Goal: Find specific fact: Find specific fact

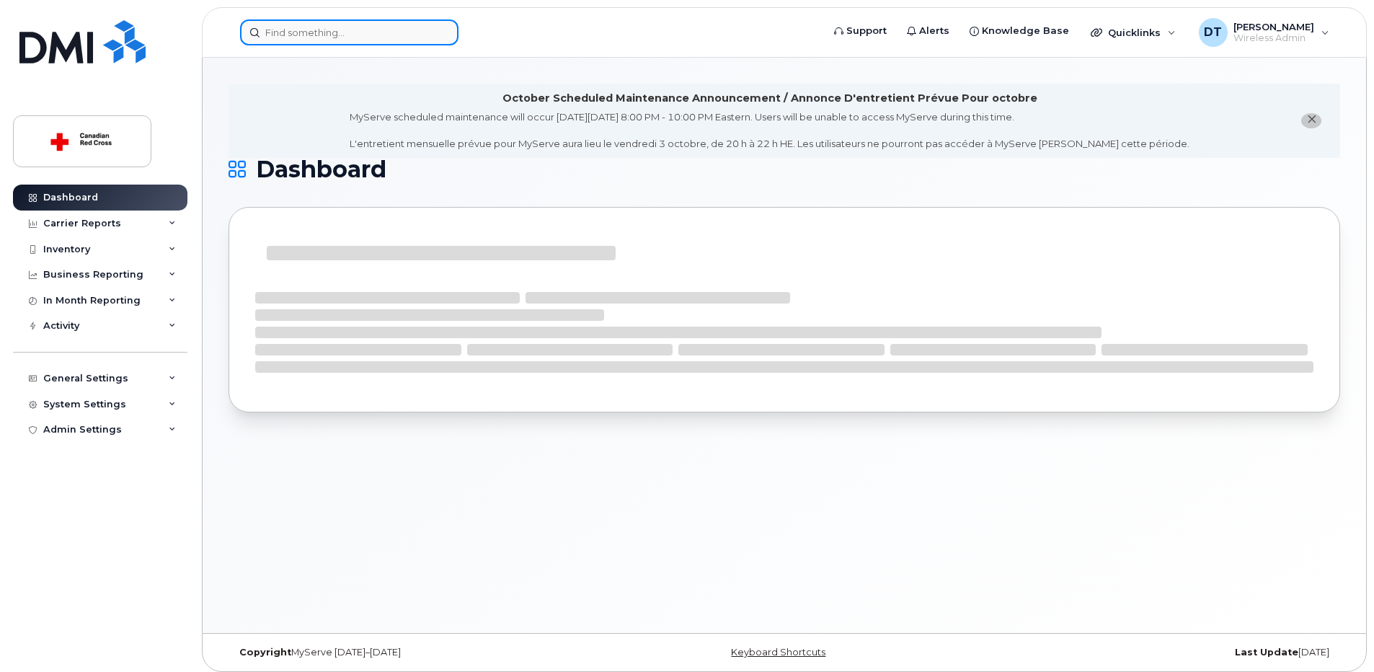
click at [317, 39] on input at bounding box center [349, 32] width 218 height 26
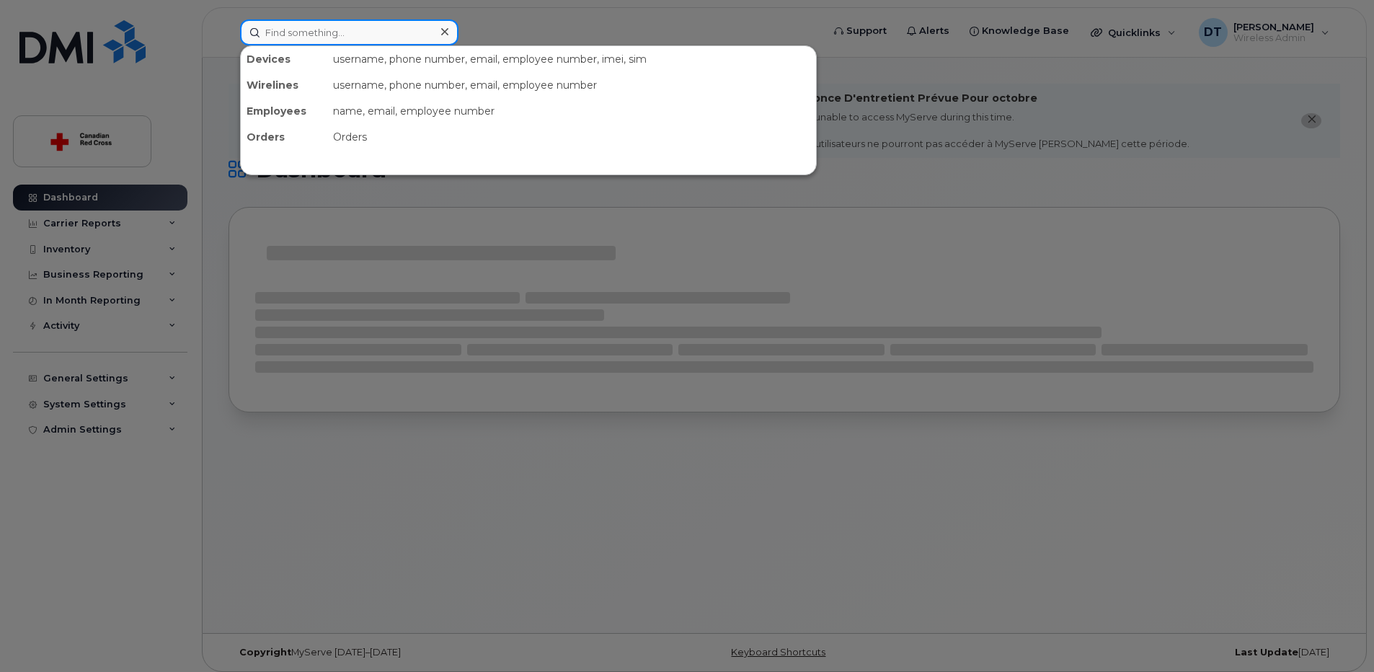
paste input "[PHONE_NUMBER]"
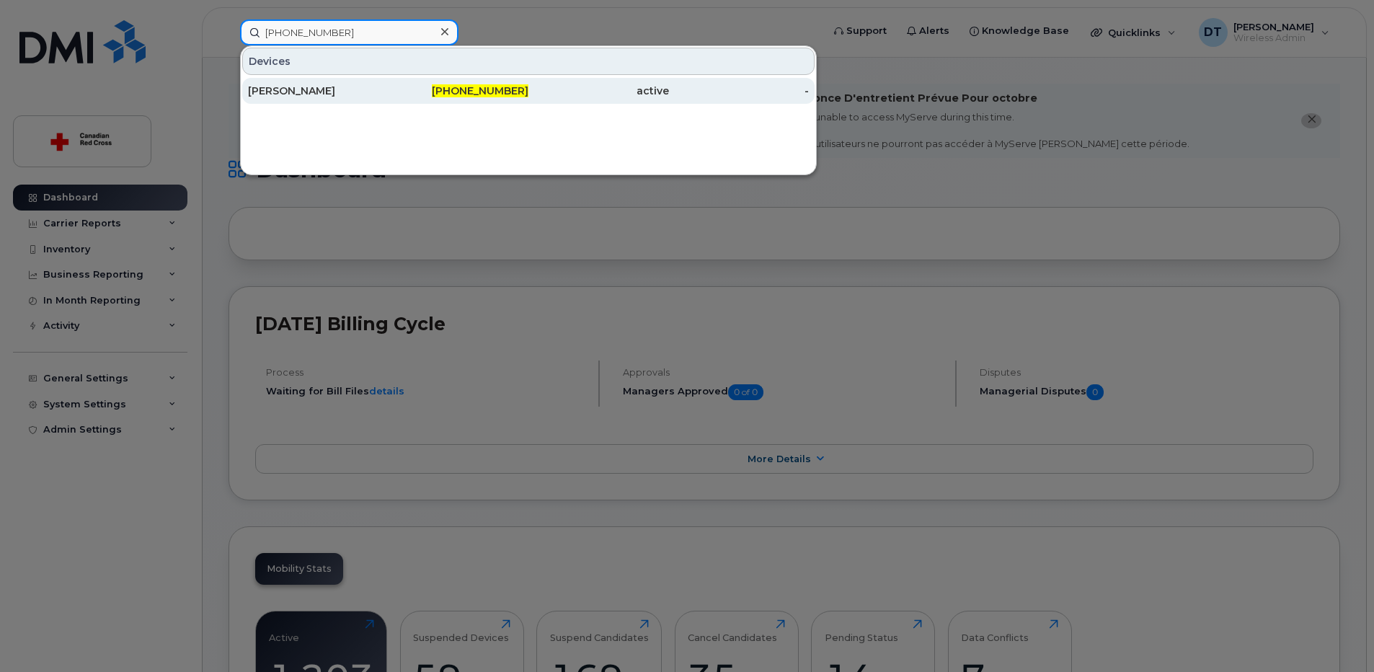
type input "[PHONE_NUMBER]"
click at [313, 91] on div "[PERSON_NAME]" at bounding box center [318, 91] width 141 height 14
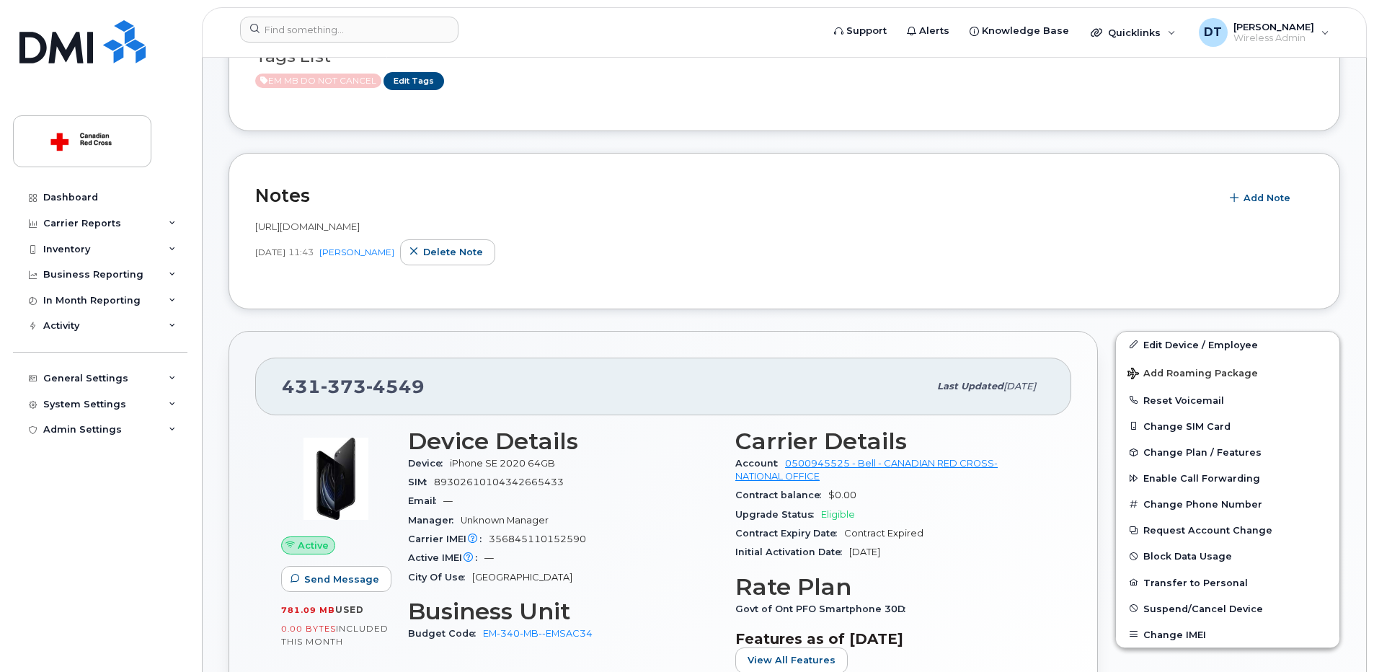
scroll to position [288, 0]
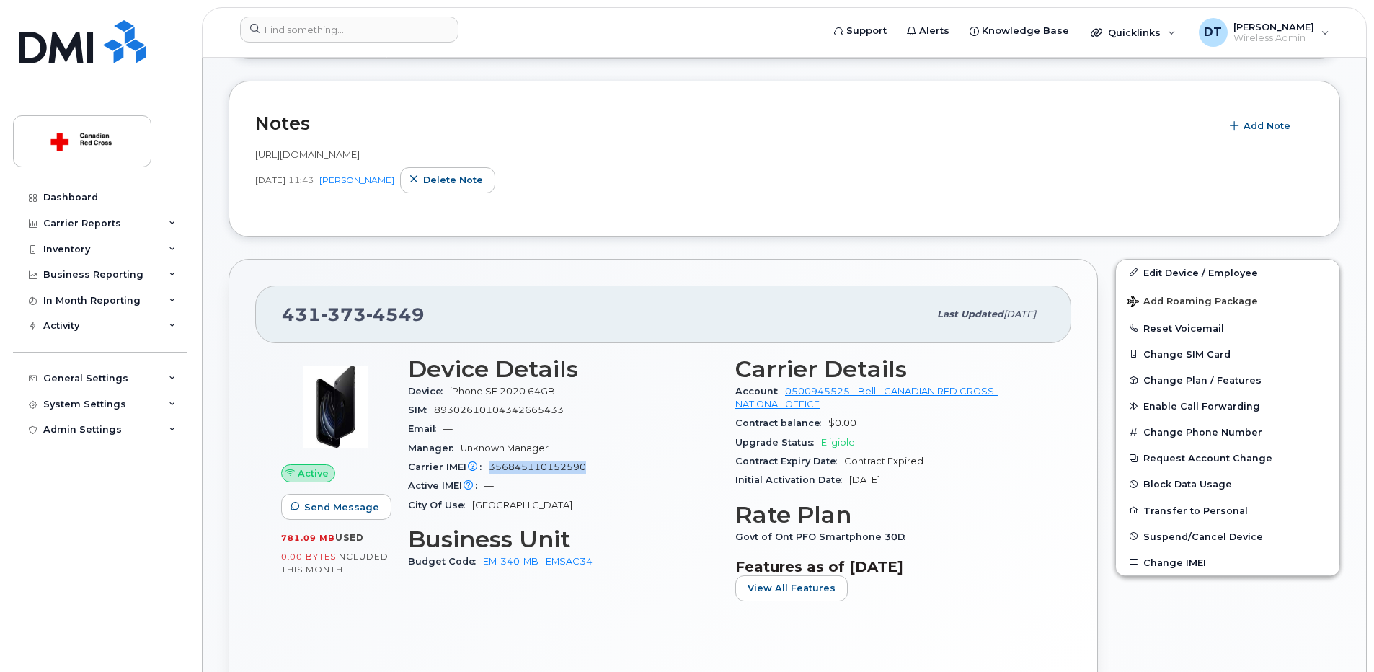
drag, startPoint x: 488, startPoint y: 466, endPoint x: 583, endPoint y: 468, distance: 95.1
click at [583, 468] on div "Carrier IMEI Carrier IMEI is reported during the last billing cycle or change o…" at bounding box center [563, 467] width 310 height 19
copy span "356845110152590"
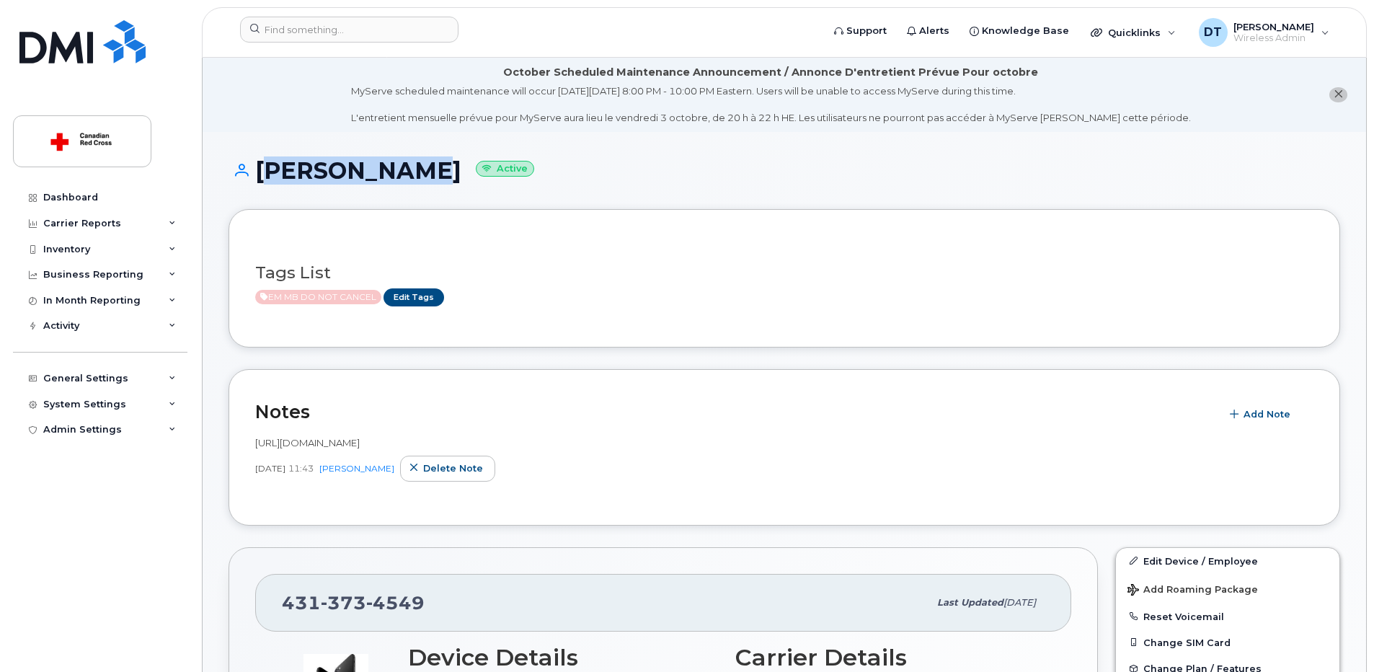
drag, startPoint x: 254, startPoint y: 169, endPoint x: 414, endPoint y: 182, distance: 160.5
click at [414, 182] on h1 "[PERSON_NAME] Active" at bounding box center [783, 170] width 1111 height 25
copy h1 "[PERSON_NAME]"
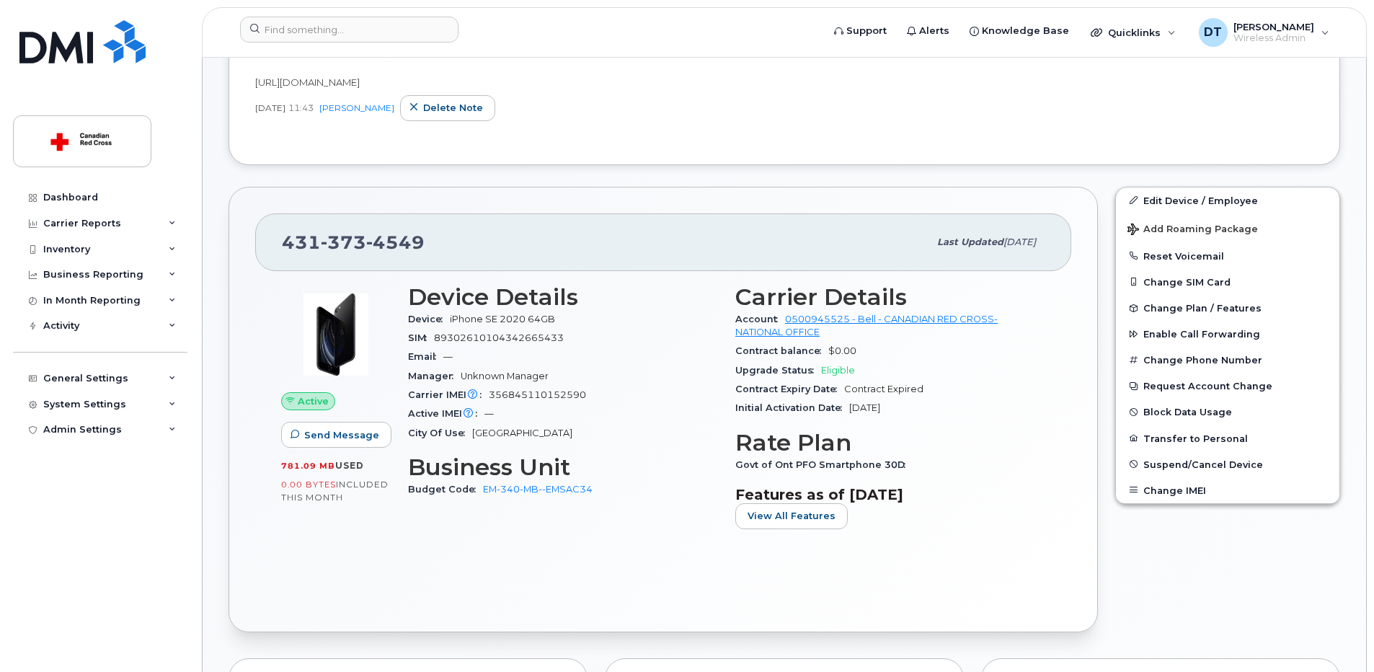
scroll to position [432, 0]
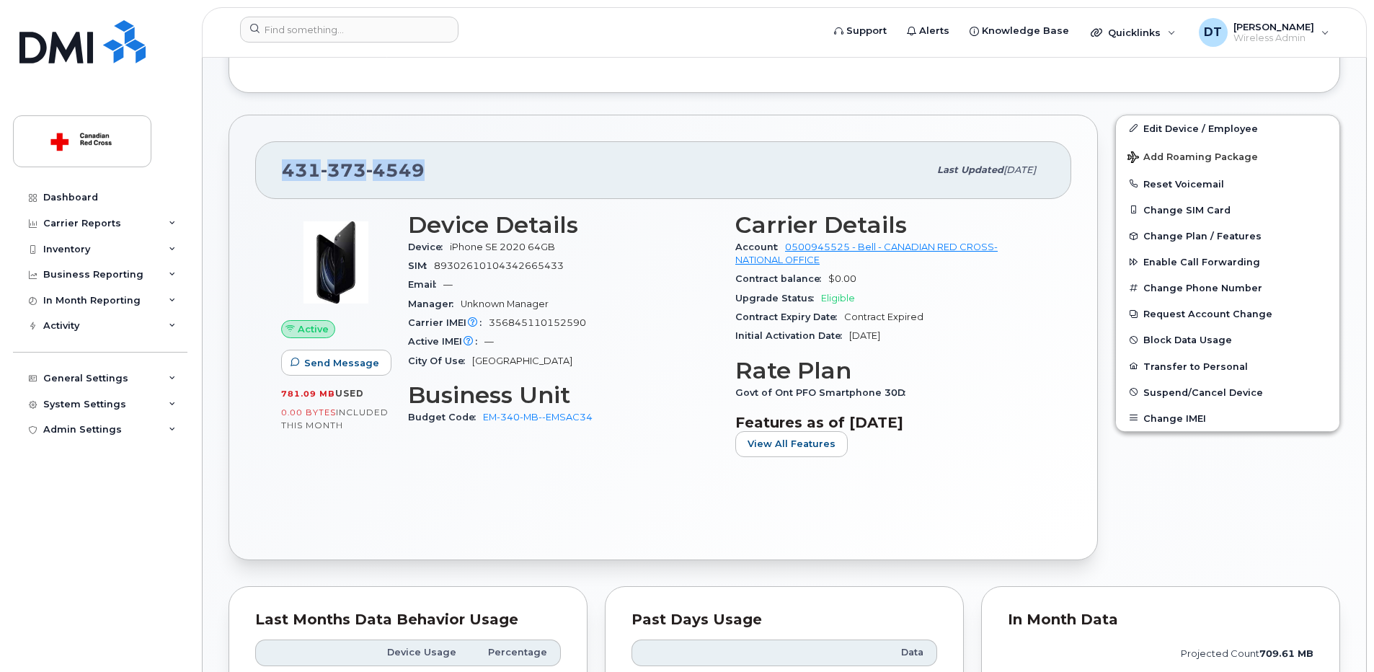
drag, startPoint x: 424, startPoint y: 169, endPoint x: 275, endPoint y: 161, distance: 149.4
click at [275, 161] on div "431 373 4549 Last updated Jul 09, 2025" at bounding box center [663, 170] width 816 height 58
copy span "431 373 4549"
